Goal: Task Accomplishment & Management: Manage account settings

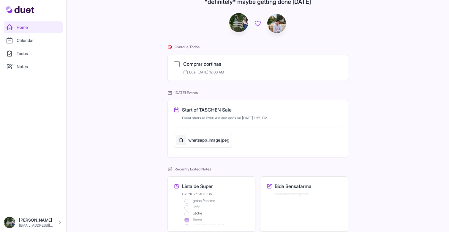
scroll to position [41, 0]
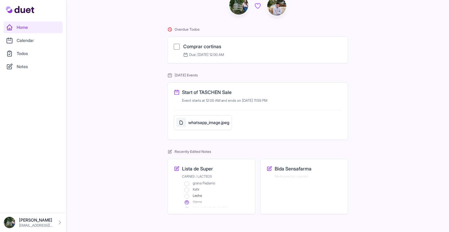
click at [27, 41] on link "Calendar" at bounding box center [33, 40] width 59 height 12
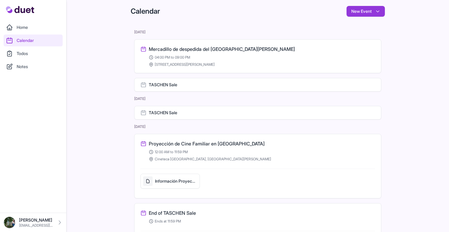
click at [224, 50] on h3 "Mercadillo de despedida del [GEOGRAPHIC_DATA][PERSON_NAME]" at bounding box center [222, 48] width 146 height 7
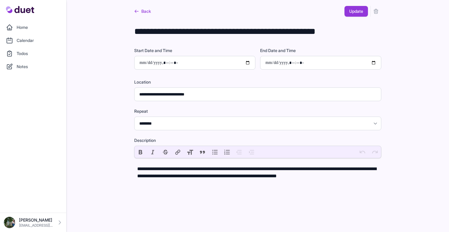
click at [238, 35] on textarea "**********" at bounding box center [257, 33] width 247 height 14
click at [139, 12] on icon at bounding box center [136, 11] width 5 height 5
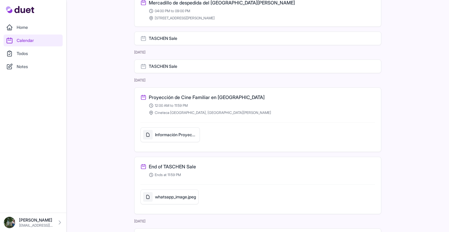
scroll to position [48, 0]
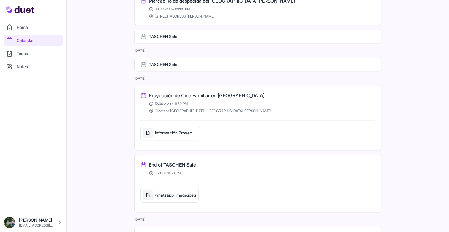
click at [182, 132] on h5 "Información Proyección Cineteca Madrid 7 Septiembre 2025" at bounding box center [176, 133] width 42 height 6
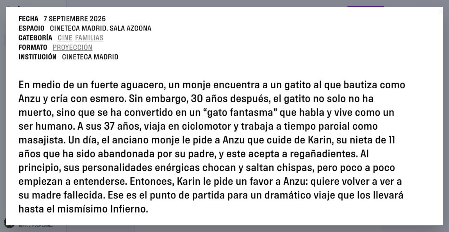
scroll to position [0, 0]
click at [440, 10] on button "×" at bounding box center [440, 11] width 7 height 12
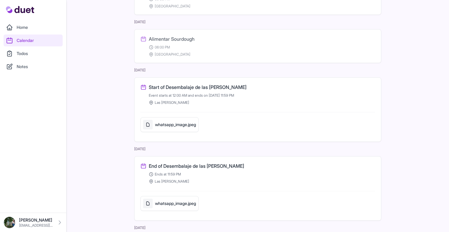
scroll to position [294, 0]
